Goal: Information Seeking & Learning: Learn about a topic

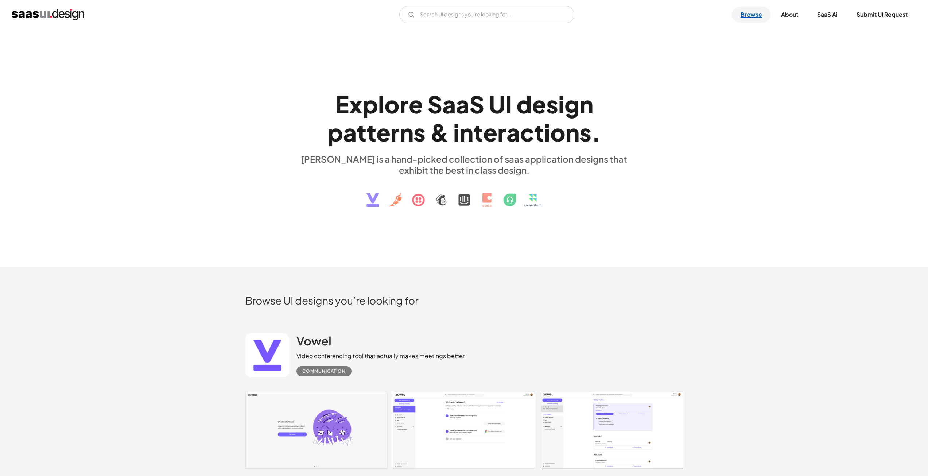
click at [744, 12] on link "Browse" at bounding box center [751, 15] width 39 height 16
click at [460, 16] on input "Email Form" at bounding box center [486, 15] width 175 height 18
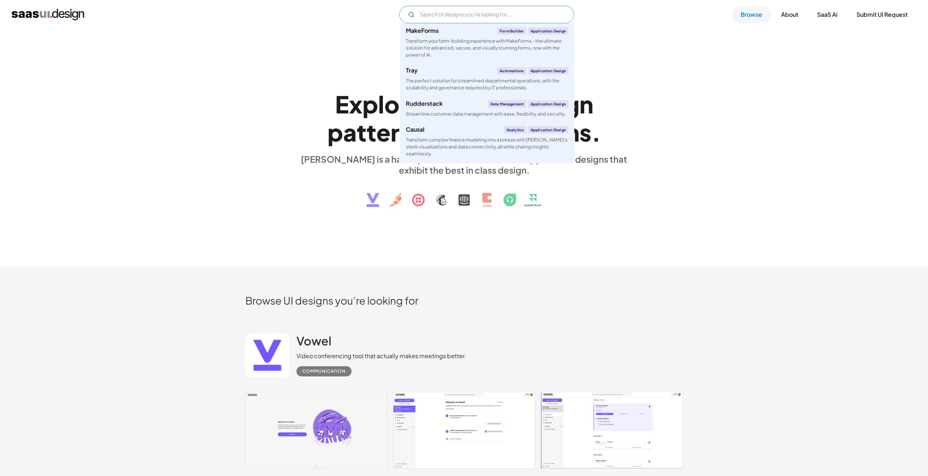
scroll to position [620, 0]
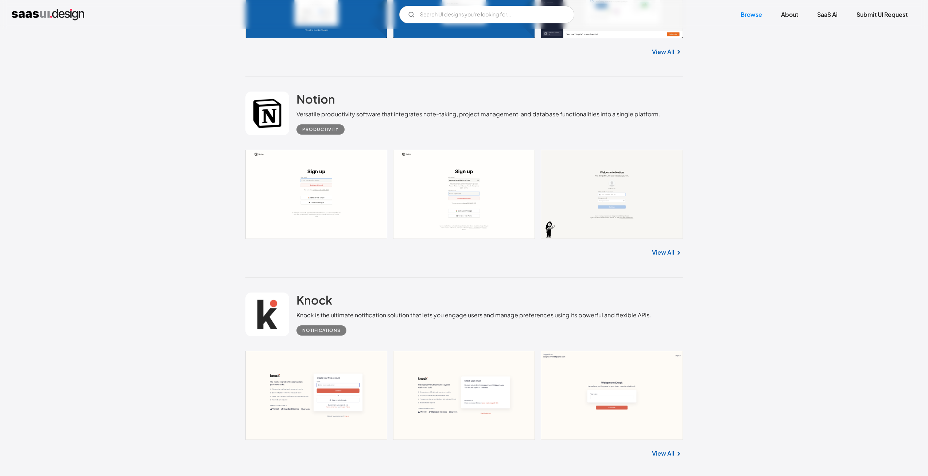
scroll to position [4302, 0]
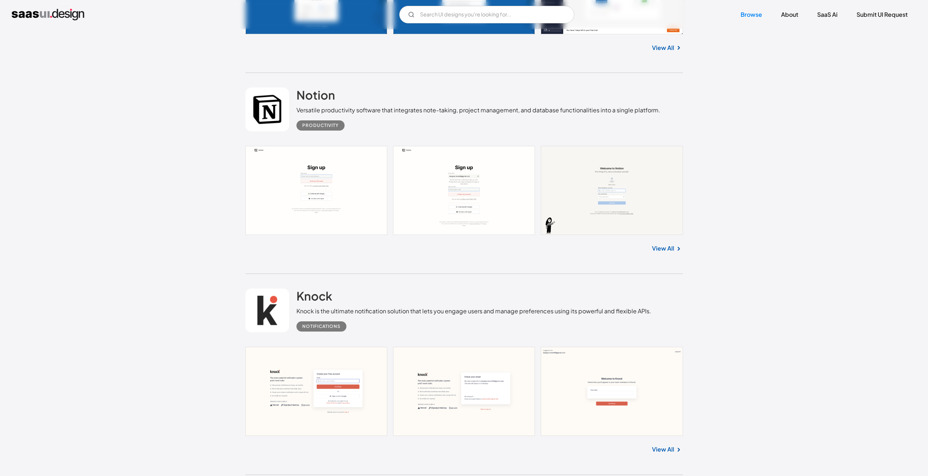
click at [670, 250] on link "View All" at bounding box center [663, 248] width 22 height 9
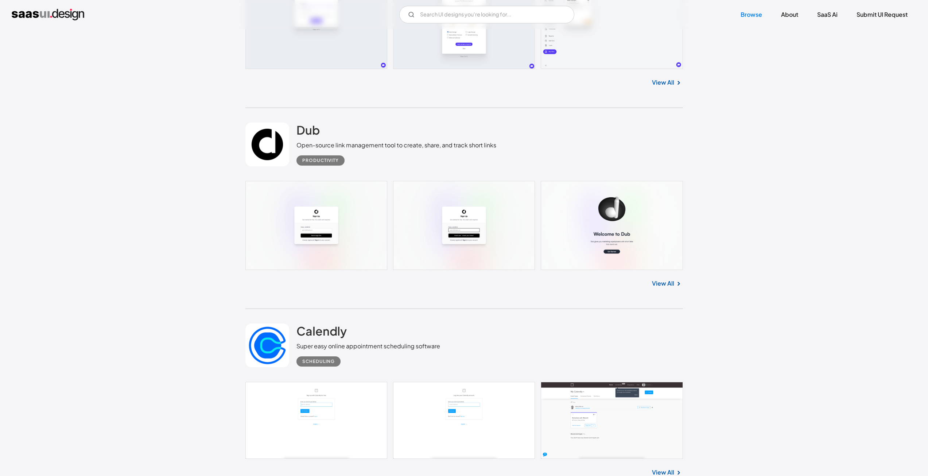
scroll to position [6635, 0]
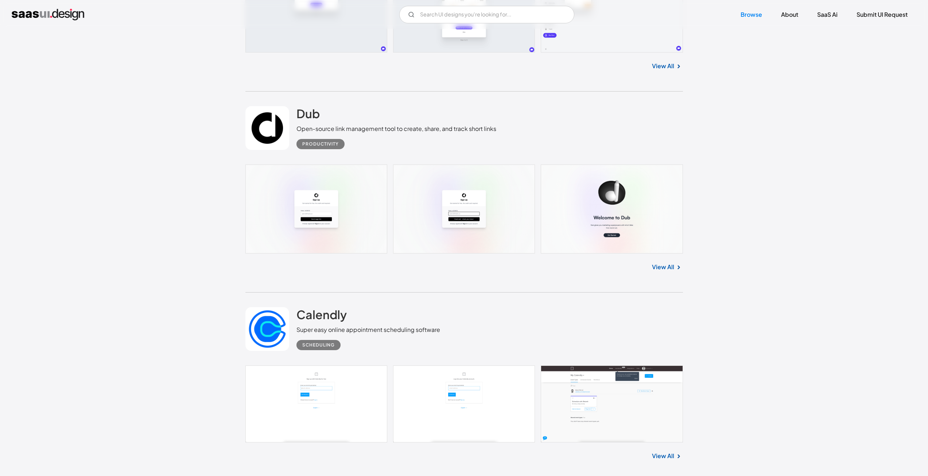
click at [341, 228] on link at bounding box center [464, 208] width 438 height 89
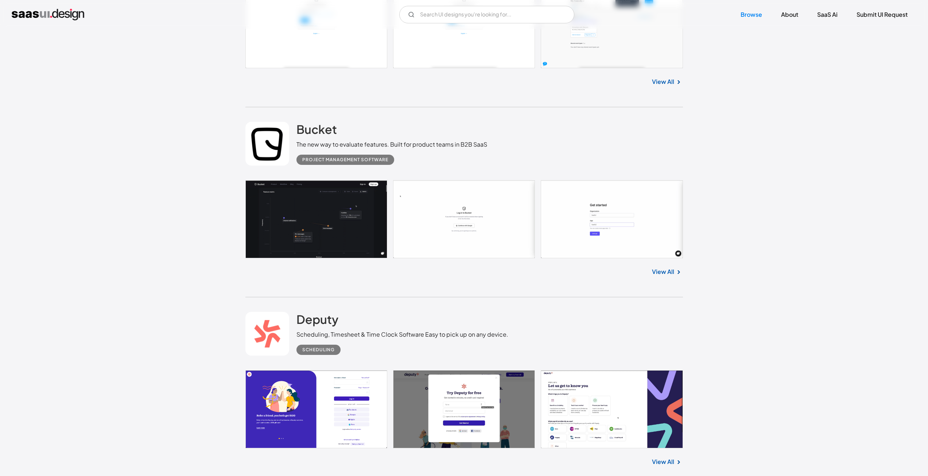
scroll to position [7037, 0]
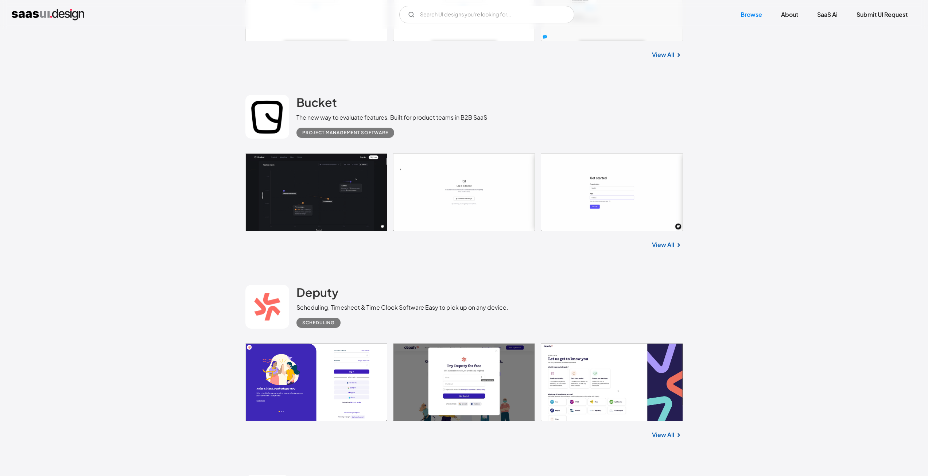
click at [322, 208] on link at bounding box center [464, 192] width 438 height 78
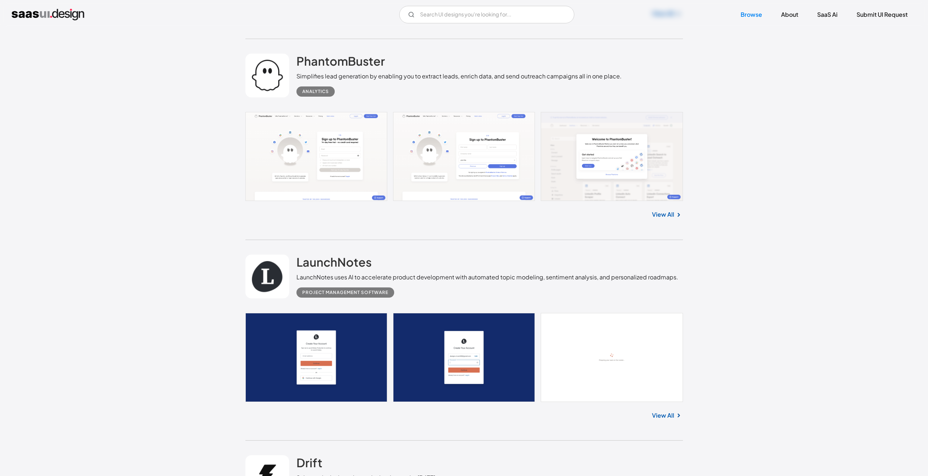
scroll to position [9115, 0]
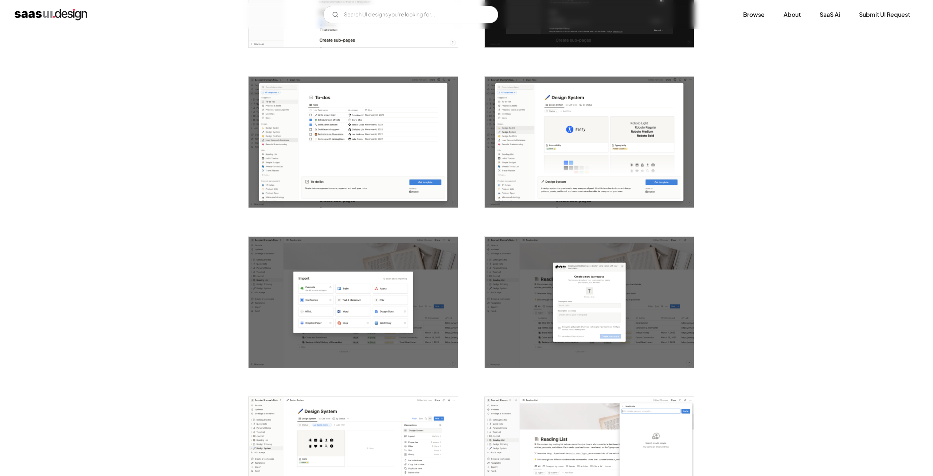
scroll to position [1531, 0]
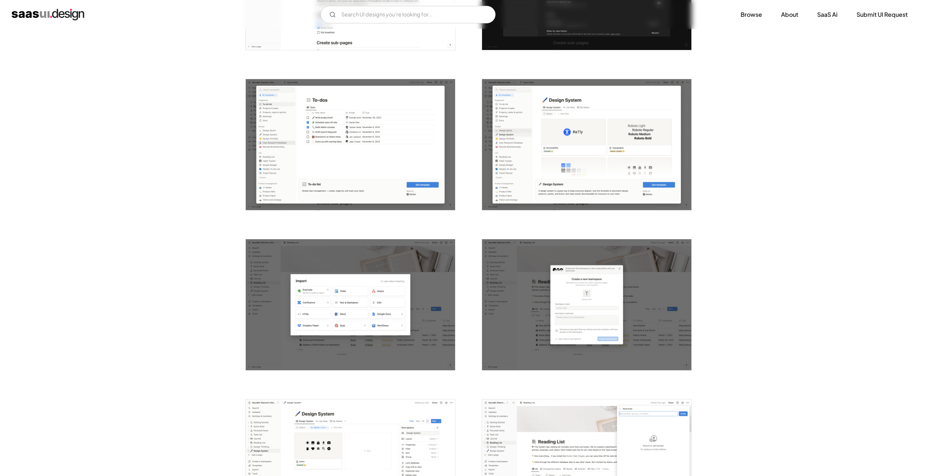
click at [318, 156] on img "open lightbox" at bounding box center [350, 144] width 209 height 131
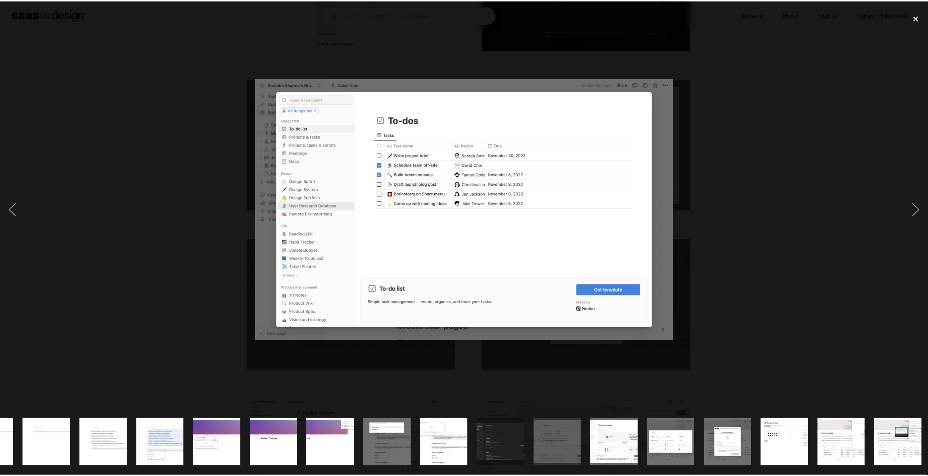
scroll to position [0, 503]
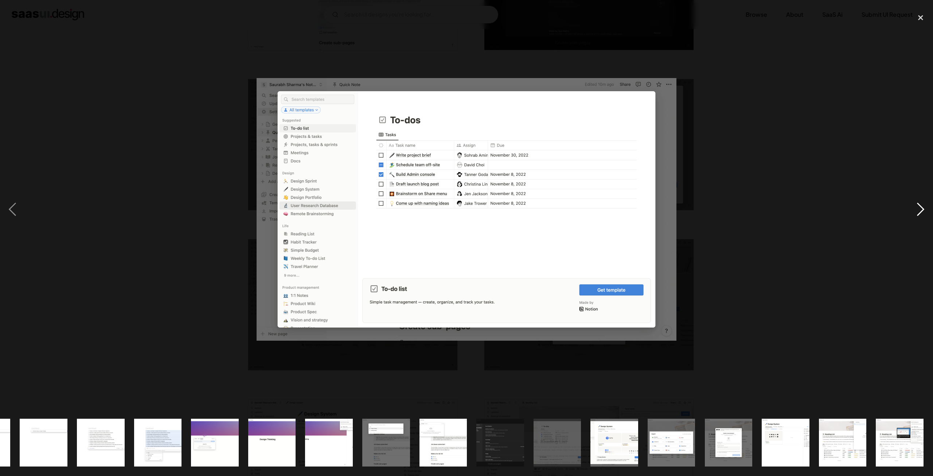
click at [928, 208] on div "next image" at bounding box center [921, 209] width 25 height 400
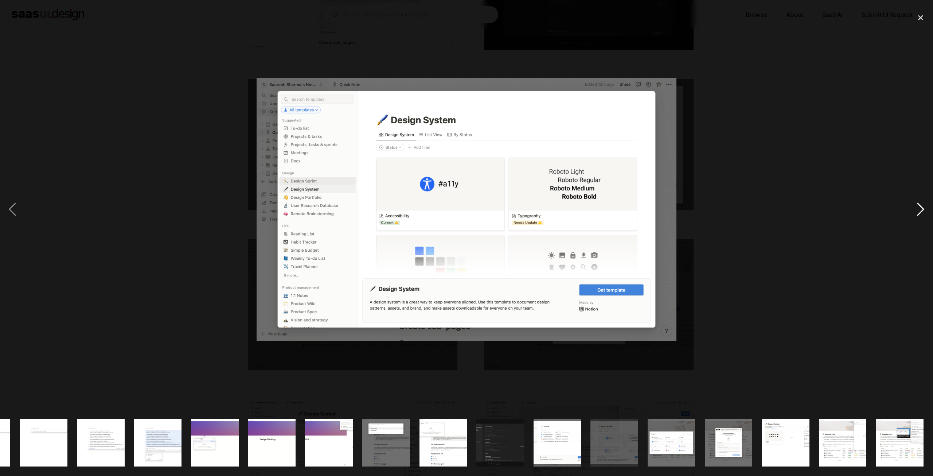
click at [923, 201] on div "next image" at bounding box center [921, 209] width 25 height 400
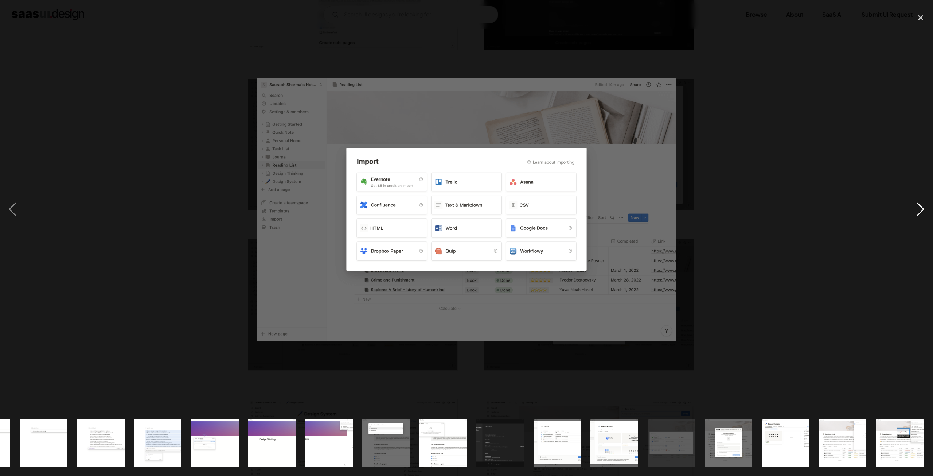
click at [923, 201] on div "next image" at bounding box center [921, 209] width 25 height 400
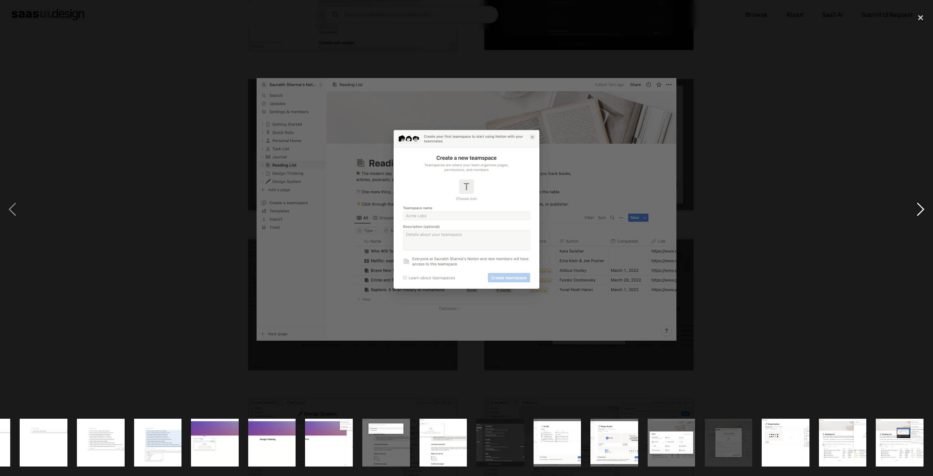
click at [923, 201] on div "next image" at bounding box center [921, 209] width 25 height 400
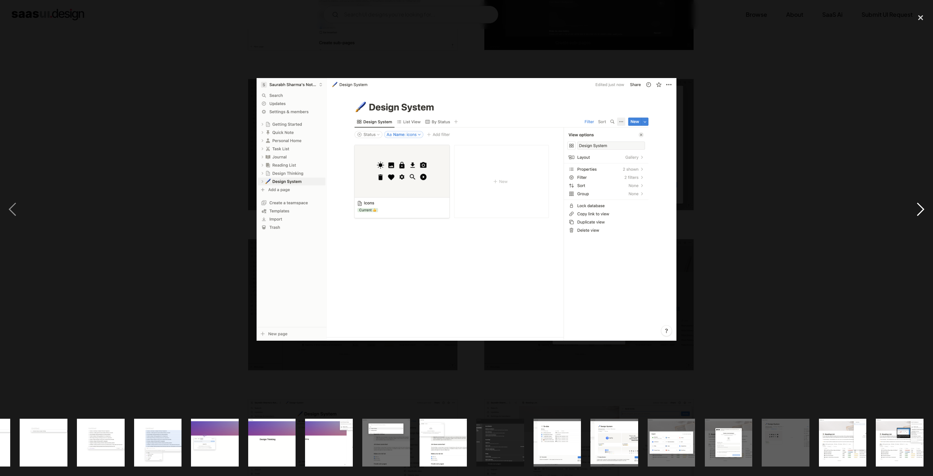
click at [923, 201] on div "next image" at bounding box center [921, 209] width 25 height 400
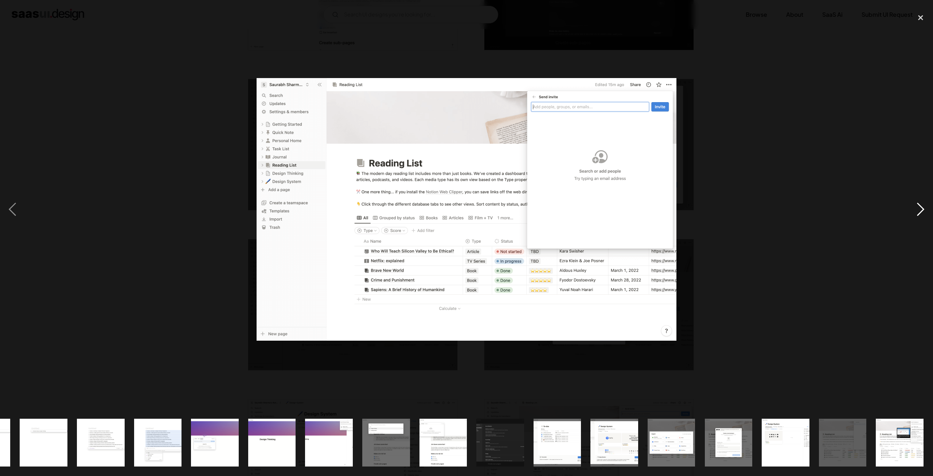
click at [923, 201] on div "next image" at bounding box center [921, 209] width 25 height 400
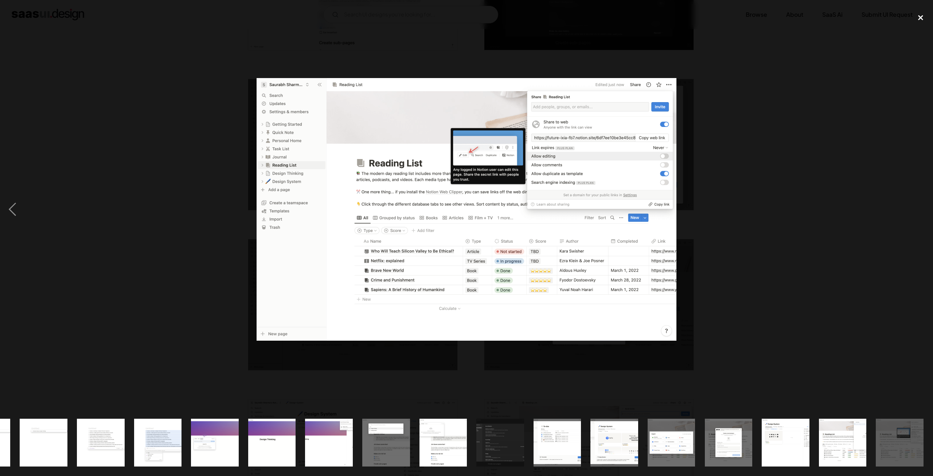
click at [916, 18] on div "close lightbox" at bounding box center [921, 17] width 25 height 16
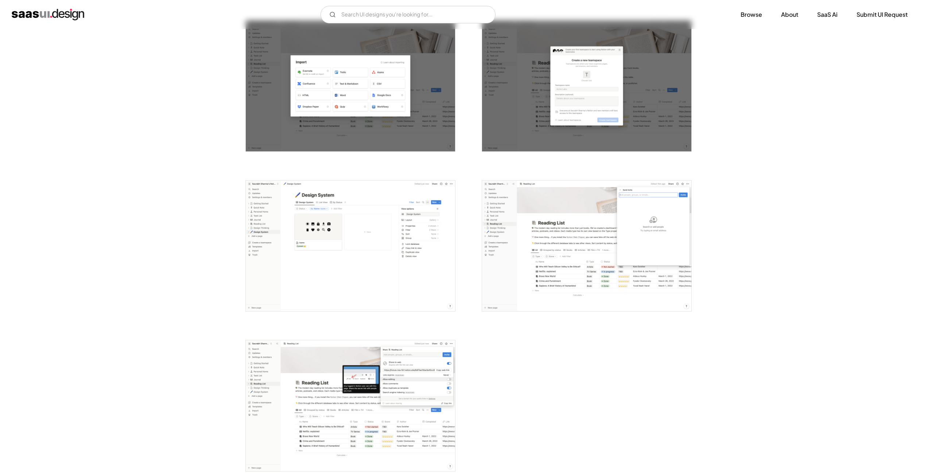
scroll to position [1969, 0]
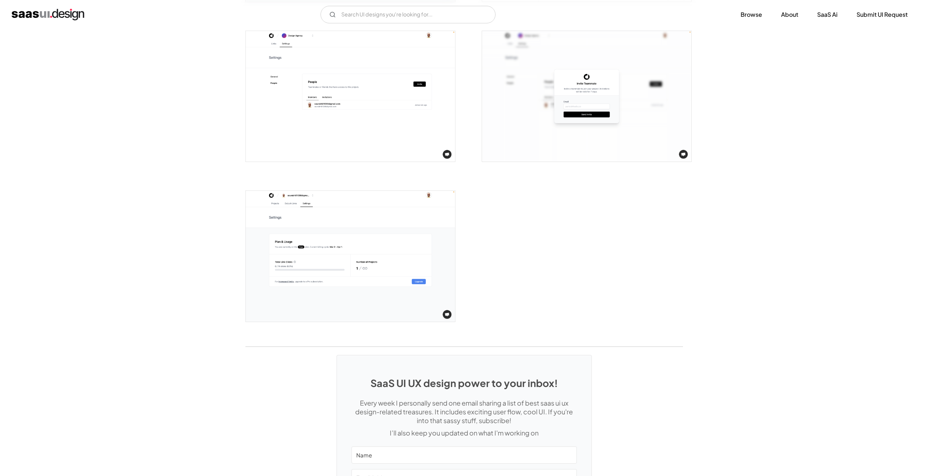
scroll to position [1422, 0]
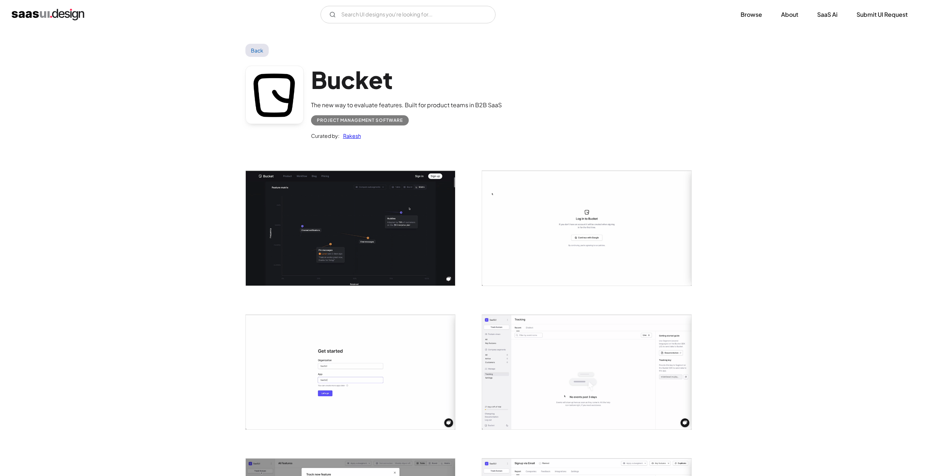
click at [344, 246] on img "open lightbox" at bounding box center [350, 228] width 209 height 114
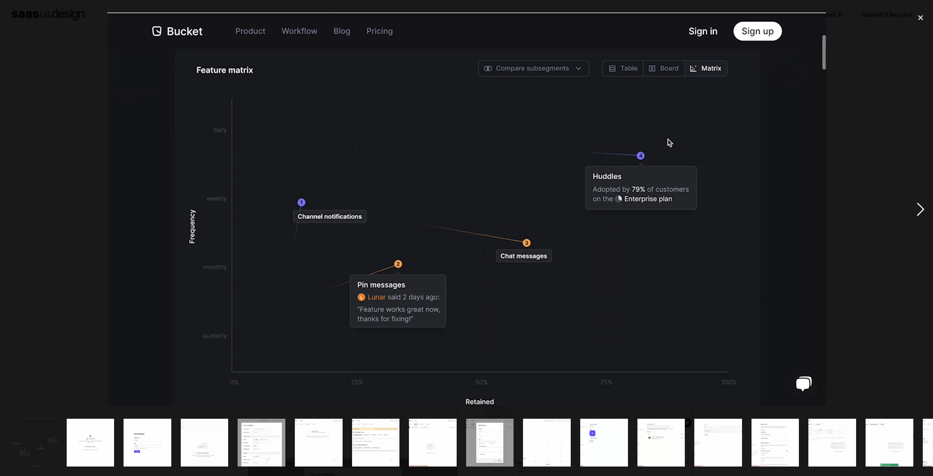
click at [917, 205] on div "next image" at bounding box center [921, 209] width 25 height 400
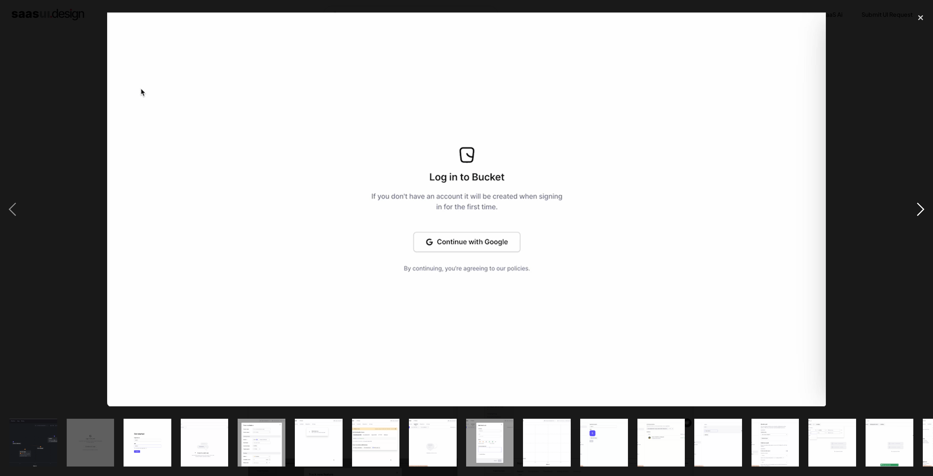
click at [913, 219] on div "next image" at bounding box center [921, 209] width 25 height 400
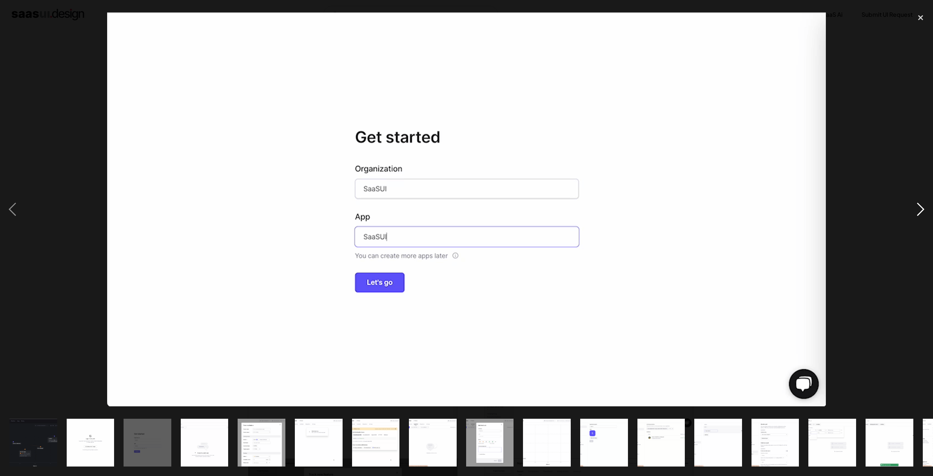
click at [913, 219] on div "next image" at bounding box center [921, 209] width 25 height 400
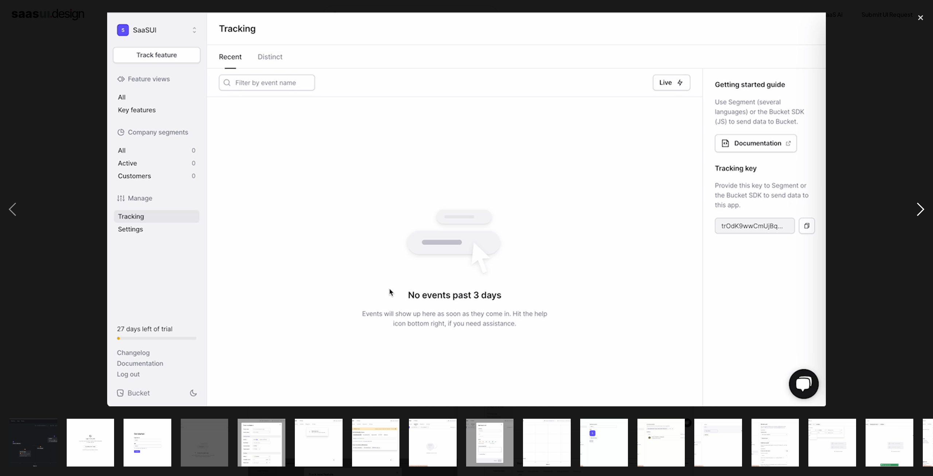
click at [913, 219] on div "next image" at bounding box center [921, 209] width 25 height 400
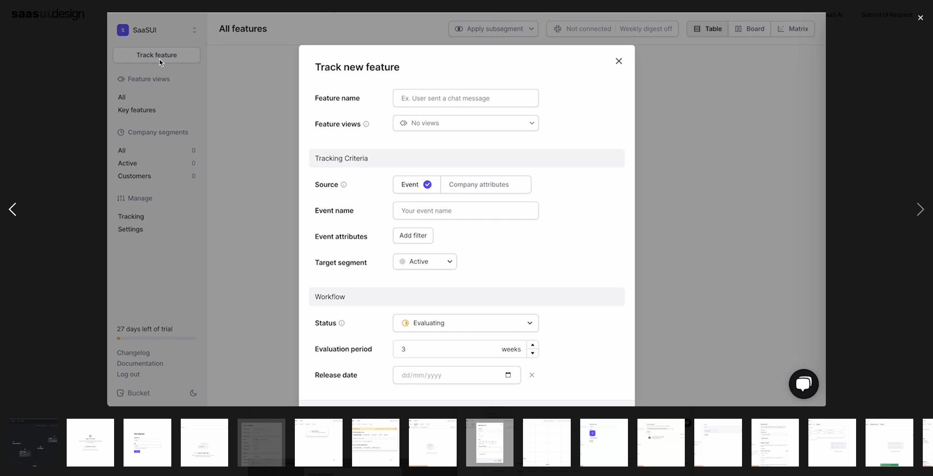
click at [16, 211] on div "previous image" at bounding box center [12, 209] width 25 height 400
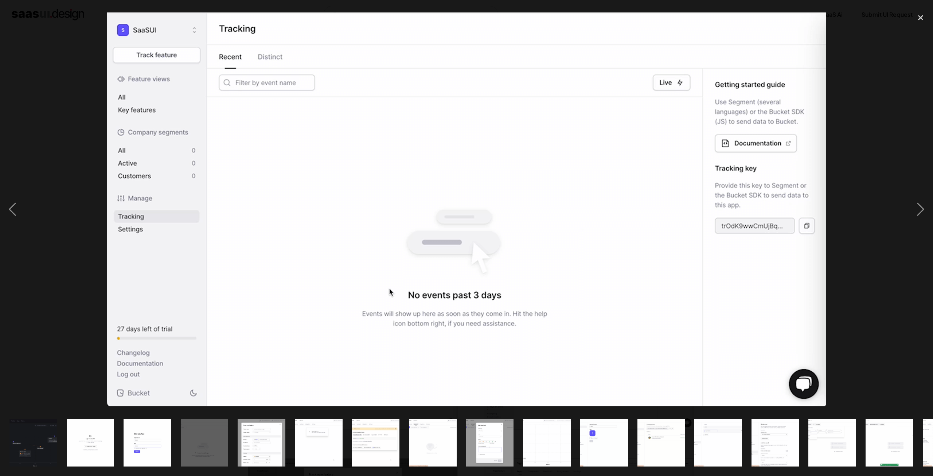
click at [907, 200] on div at bounding box center [466, 209] width 933 height 400
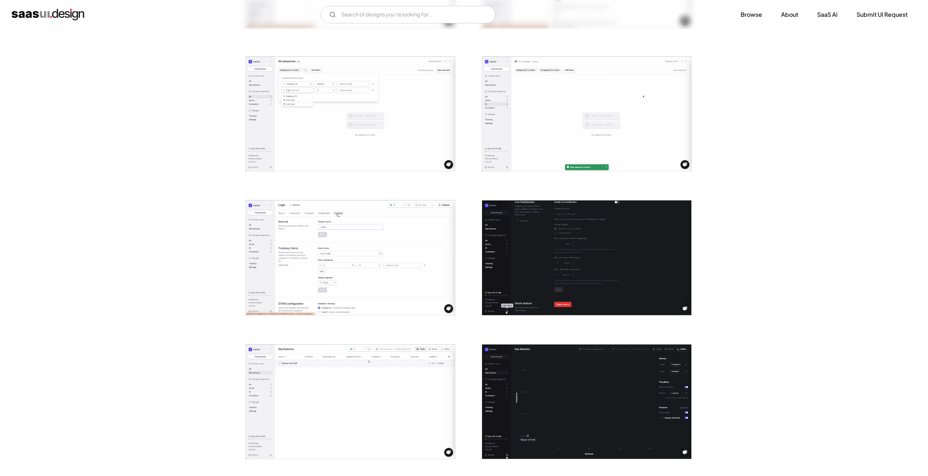
scroll to position [1240, 0]
